Goal: Communication & Community: Answer question/provide support

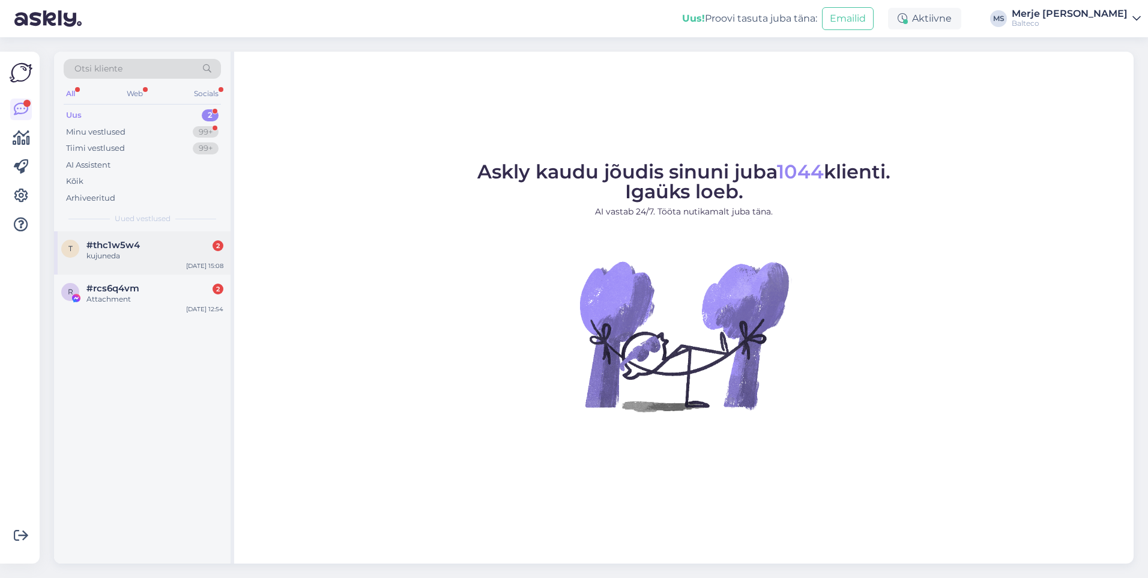
click at [144, 252] on div "kujuneda" at bounding box center [154, 255] width 137 height 11
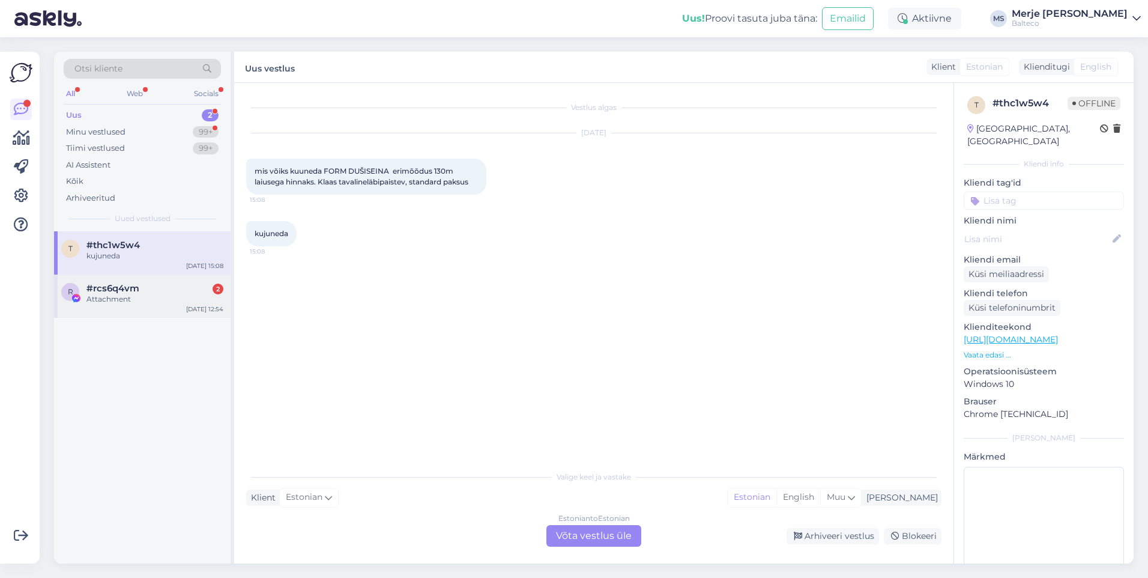
click at [127, 288] on span "#rcs6q4vm" at bounding box center [112, 288] width 53 height 11
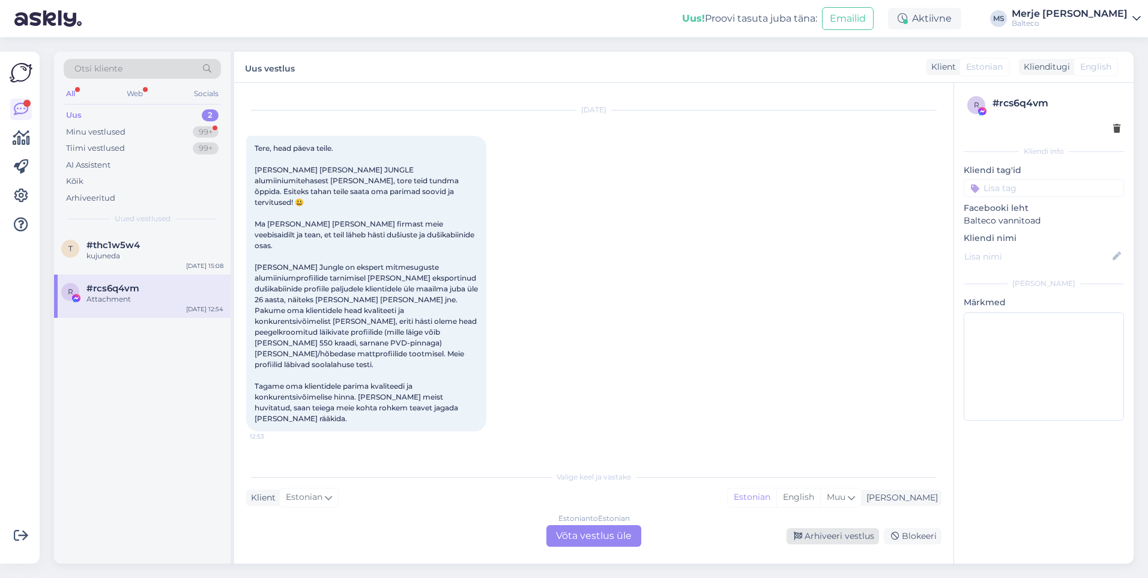
click at [845, 534] on div "Arhiveeri vestlus" at bounding box center [833, 536] width 92 height 16
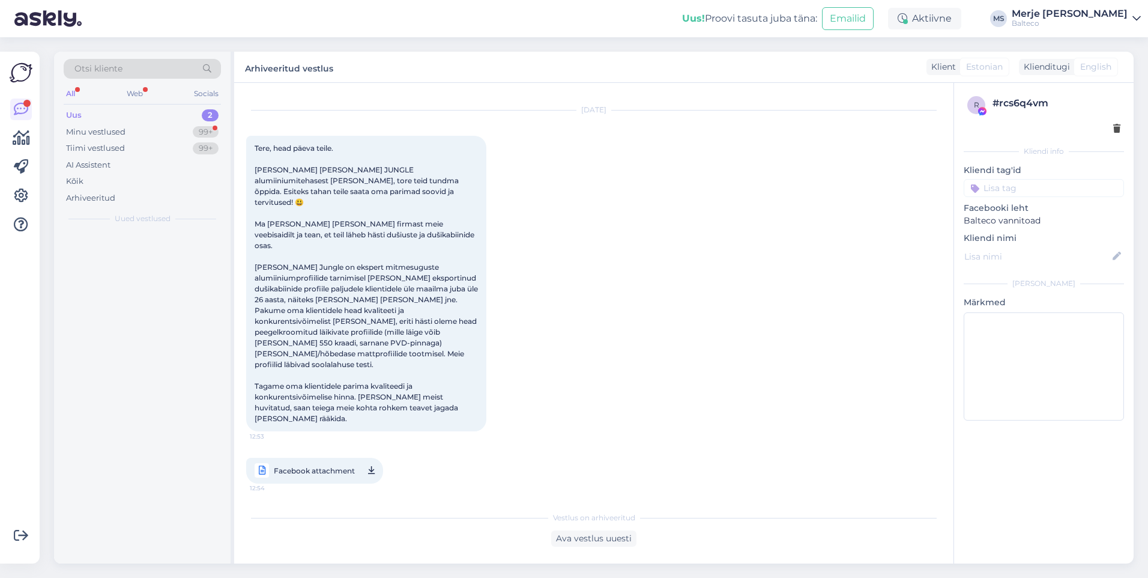
scroll to position [0, 0]
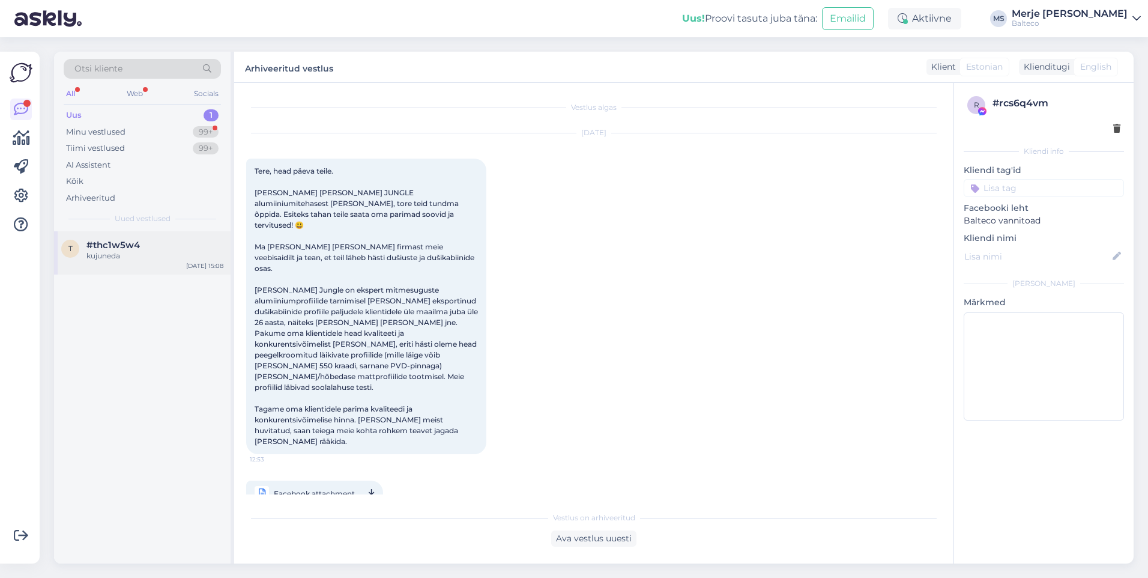
click at [115, 249] on span "#thc1w5w4" at bounding box center [112, 245] width 53 height 11
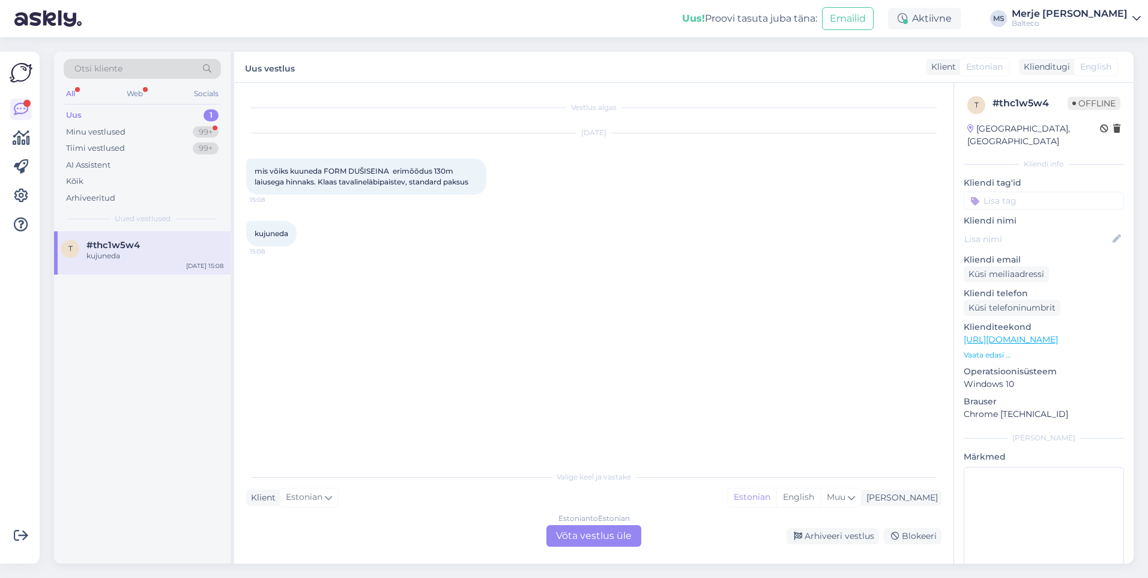
click at [584, 527] on div "Estonian to Estonian Võta vestlus üle" at bounding box center [594, 536] width 95 height 22
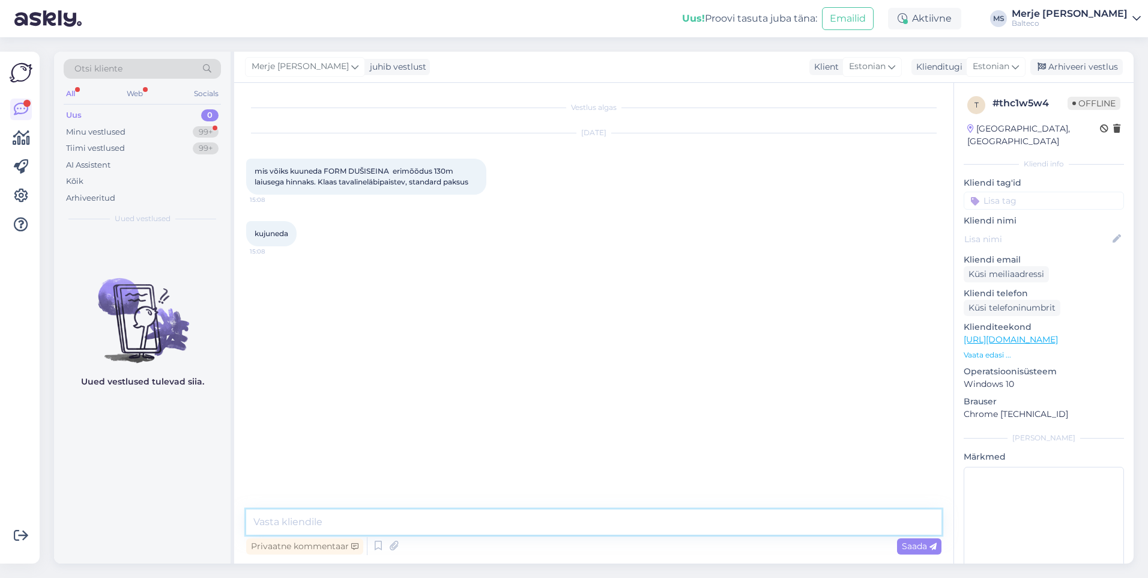
click at [412, 517] on textarea at bounding box center [594, 521] width 696 height 25
type textarea "Tere! Palun saatke enda e-posti aadress."
click at [328, 523] on textarea at bounding box center [594, 521] width 696 height 25
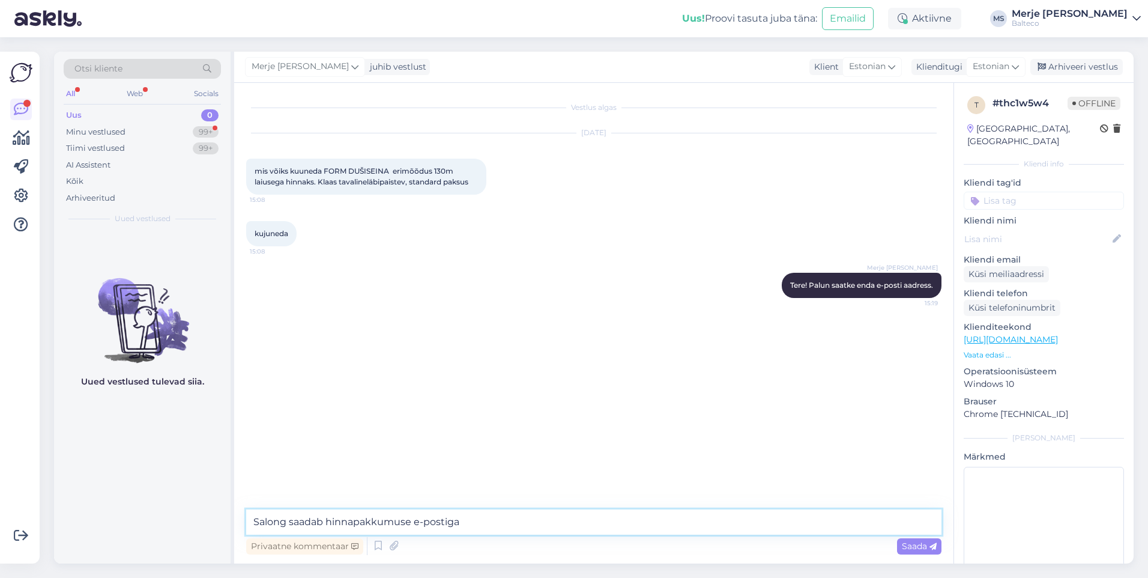
type textarea "Salong saadab hinnapakkumuse e-postiga."
